Goal: Information Seeking & Learning: Learn about a topic

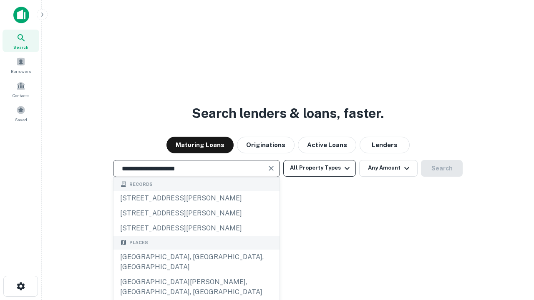
type input "**********"
click at [319, 168] on button "All Property Types" at bounding box center [319, 168] width 73 height 17
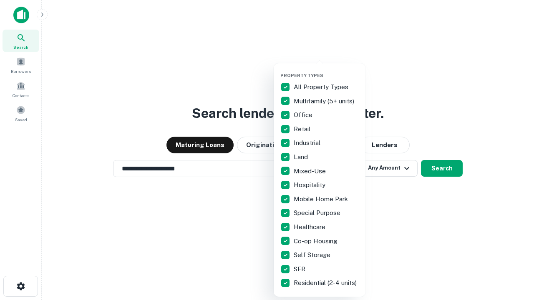
click at [326, 70] on button "button" at bounding box center [326, 70] width 92 height 0
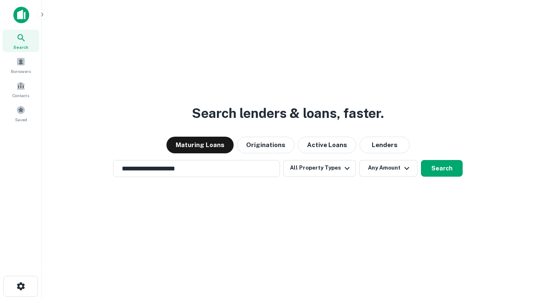
scroll to position [13, 0]
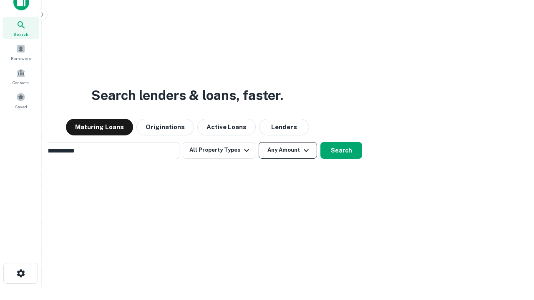
click at [258, 142] on button "Any Amount" at bounding box center [287, 150] width 58 height 17
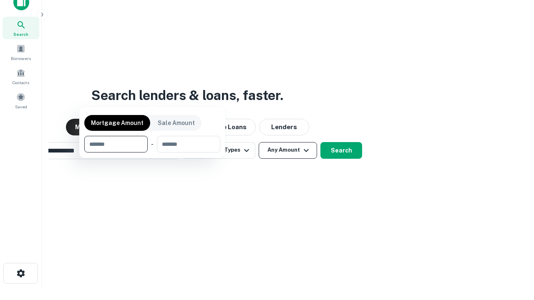
scroll to position [13, 0]
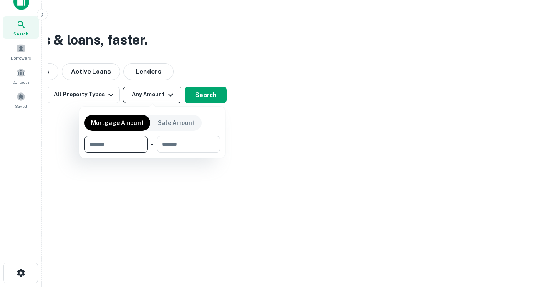
type input "*******"
click at [152, 153] on button "button" at bounding box center [152, 153] width 136 height 0
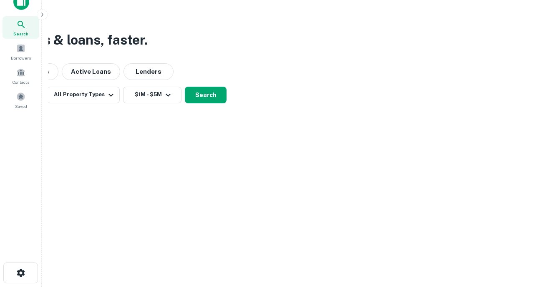
scroll to position [13, 0]
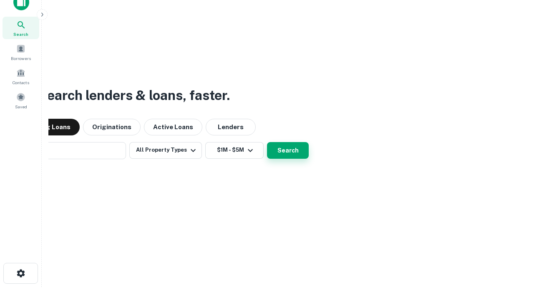
click at [267, 142] on button "Search" at bounding box center [288, 150] width 42 height 17
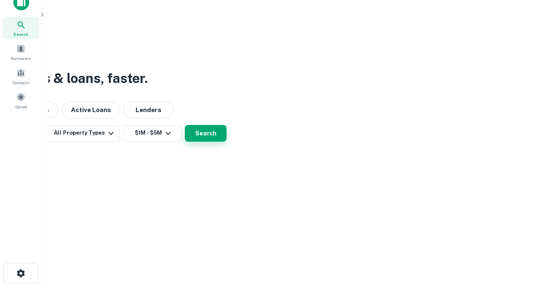
scroll to position [13, 0]
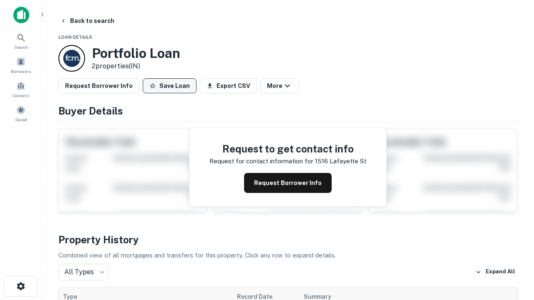
click at [169, 86] on button "Save Loan" at bounding box center [170, 85] width 54 height 15
click at [171, 86] on button "Save Loan" at bounding box center [170, 85] width 54 height 15
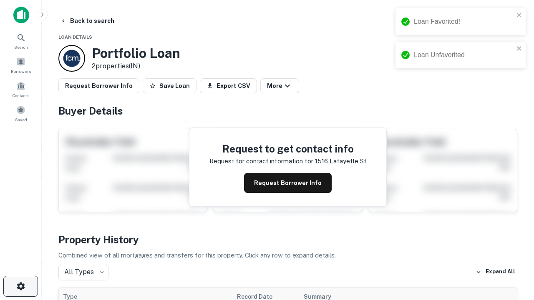
click at [20, 286] on icon "button" at bounding box center [21, 286] width 10 height 10
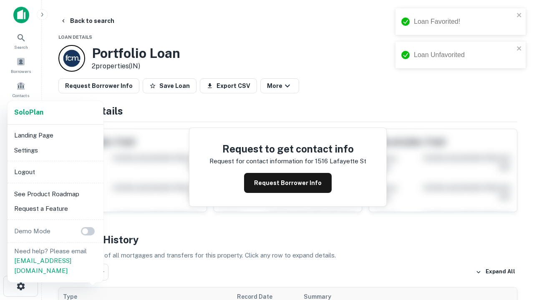
click at [55, 172] on li "Logout" at bounding box center [55, 172] width 89 height 15
